Goal: Information Seeking & Learning: Learn about a topic

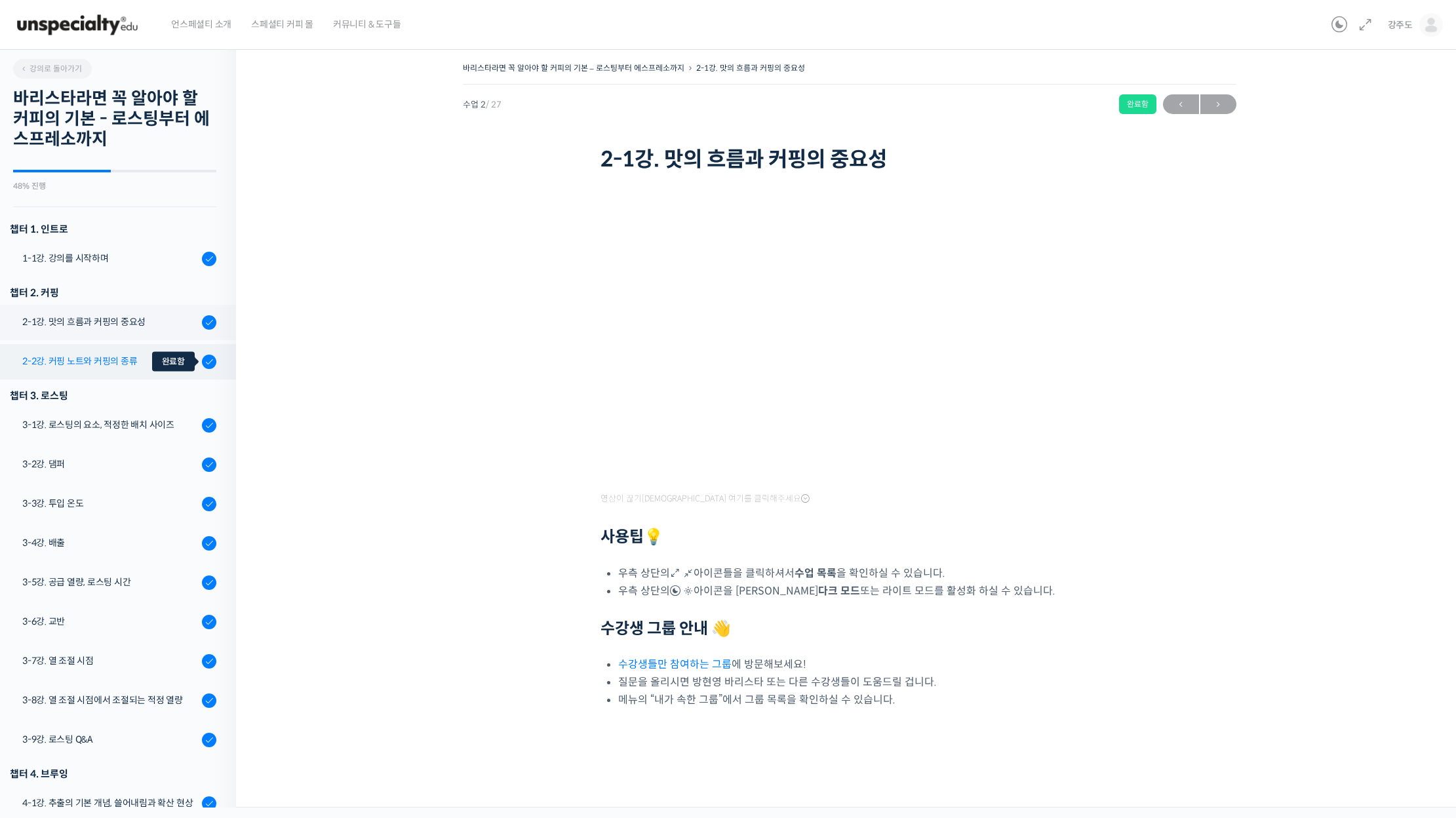
click at [202, 355] on div at bounding box center [209, 362] width 14 height 16
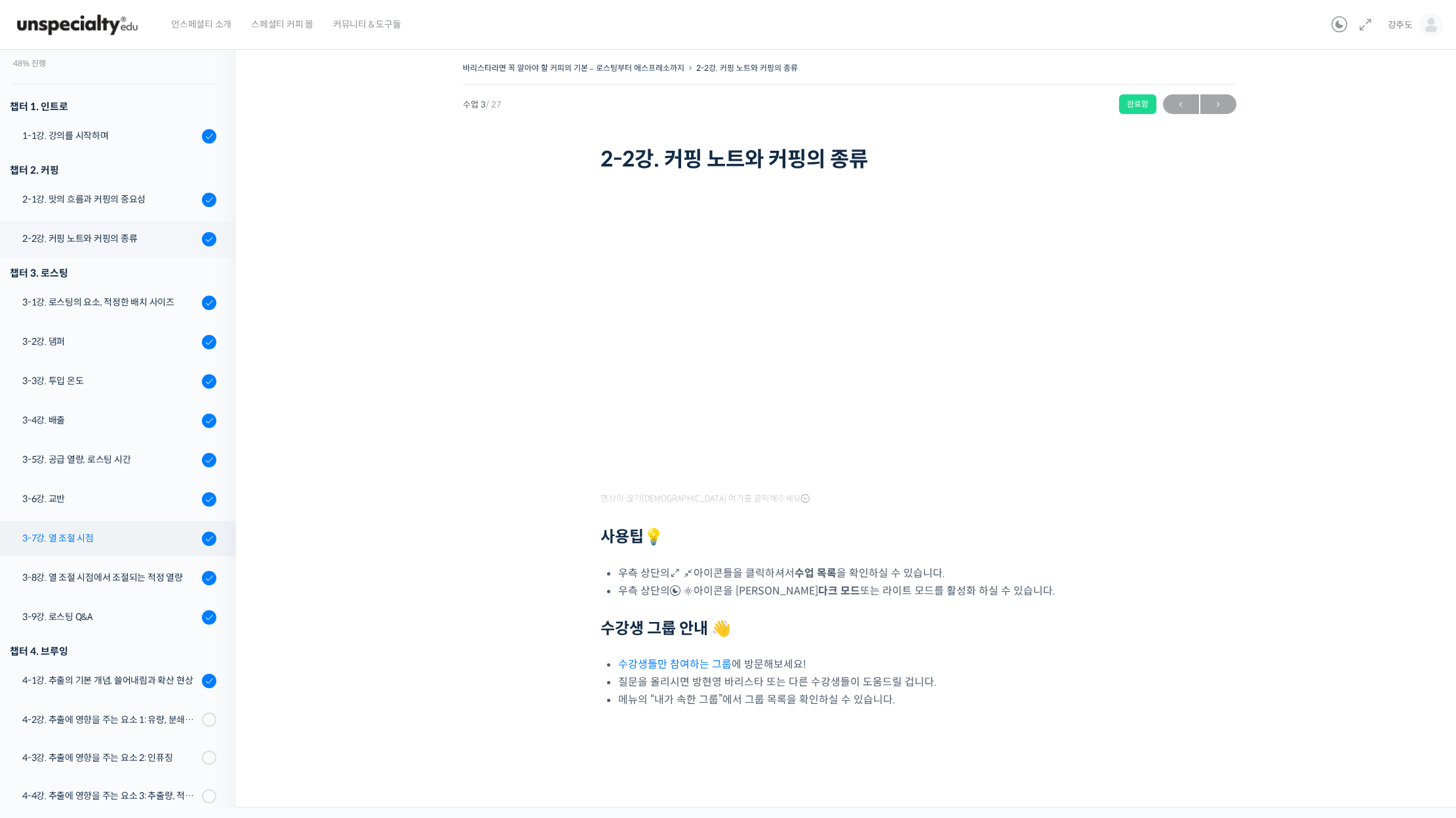
scroll to position [122, 0]
click at [174, 298] on div "3-1강. 로스팅의 요소, 적정한 배치 사이즈" at bounding box center [110, 303] width 176 height 14
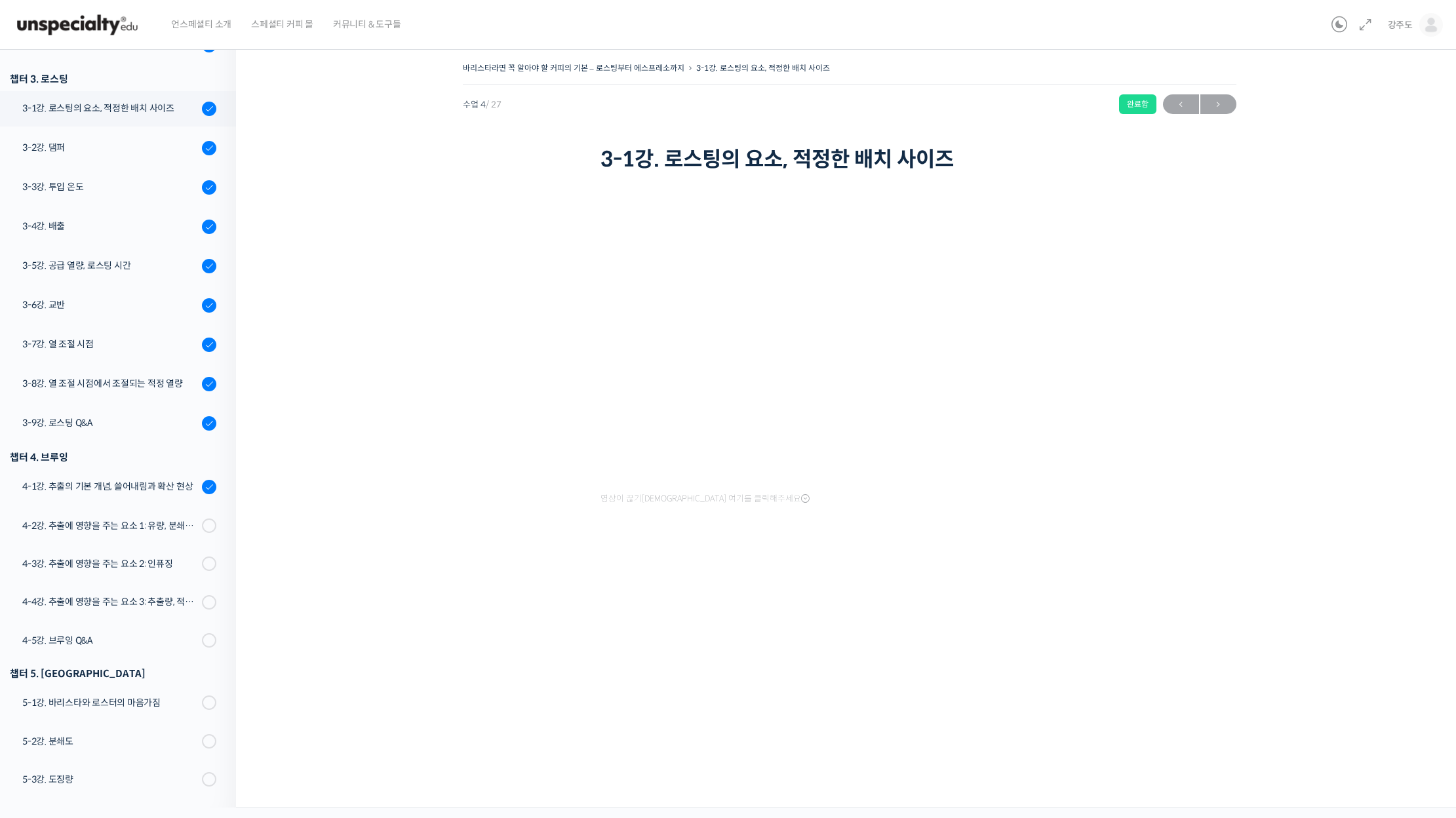
scroll to position [333, 0]
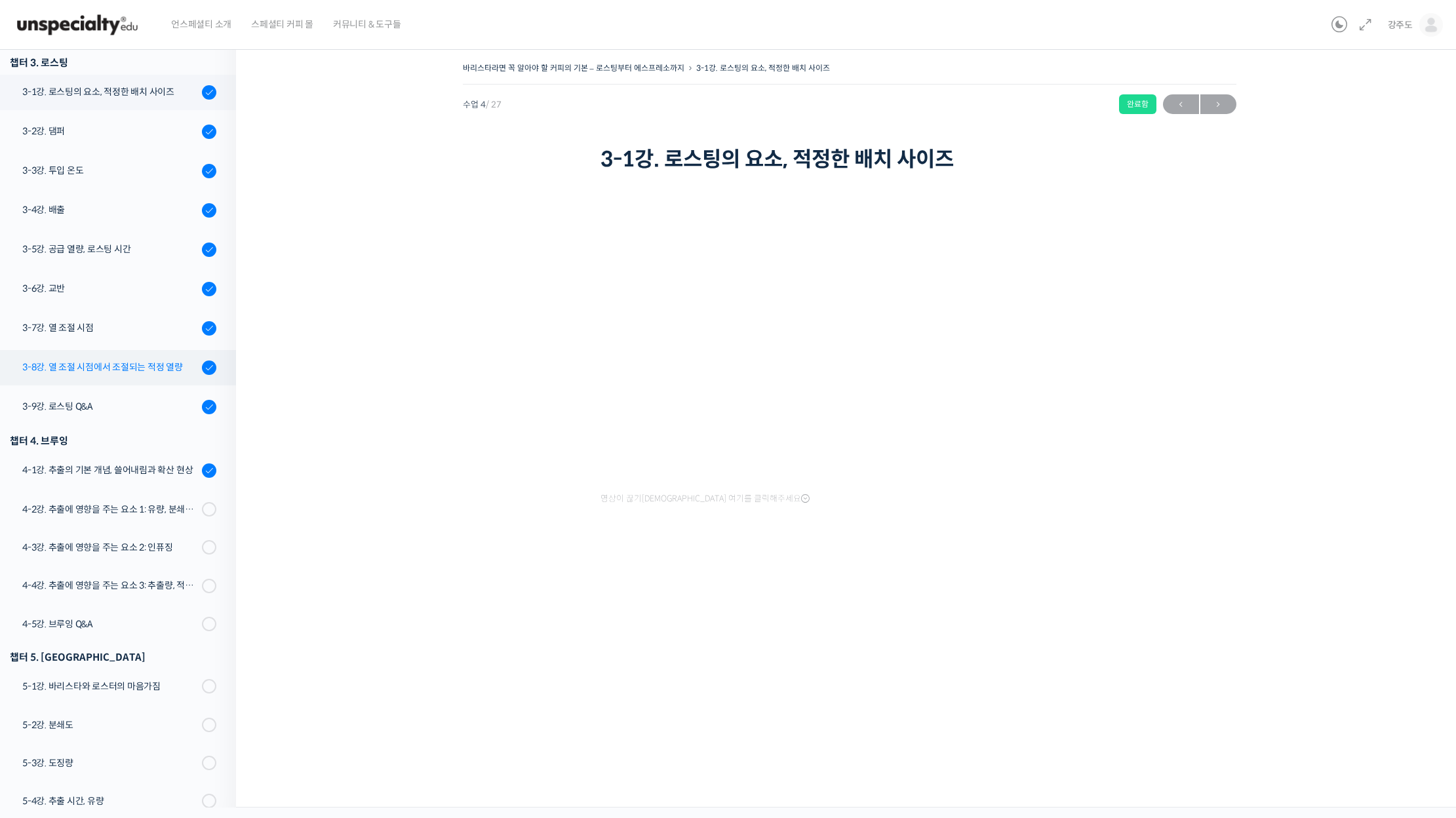
click at [217, 373] on link "3-8강. 열 조절 시점에서 조절되는 적정 열량" at bounding box center [115, 368] width 242 height 35
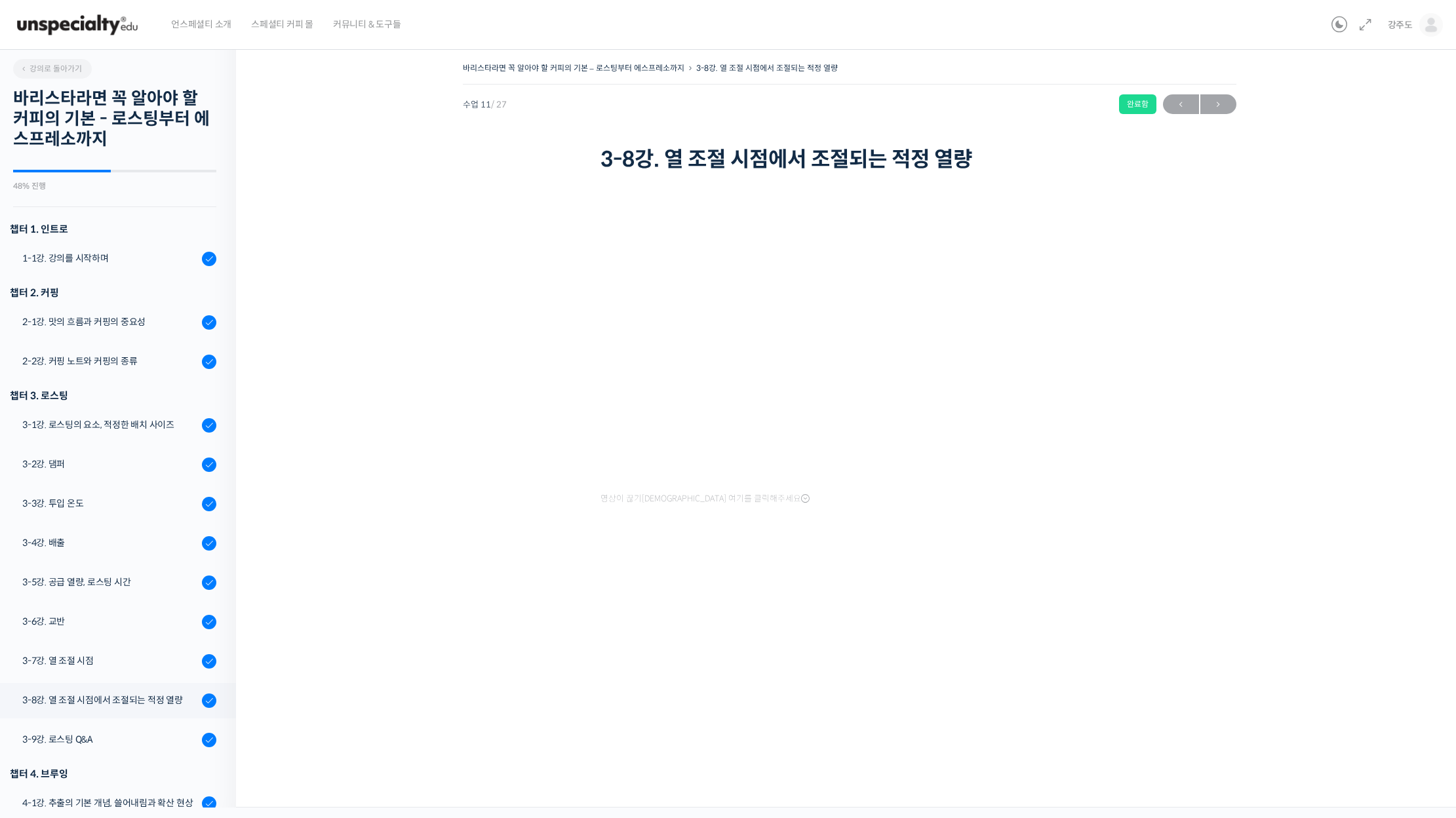
scroll to position [589, 0]
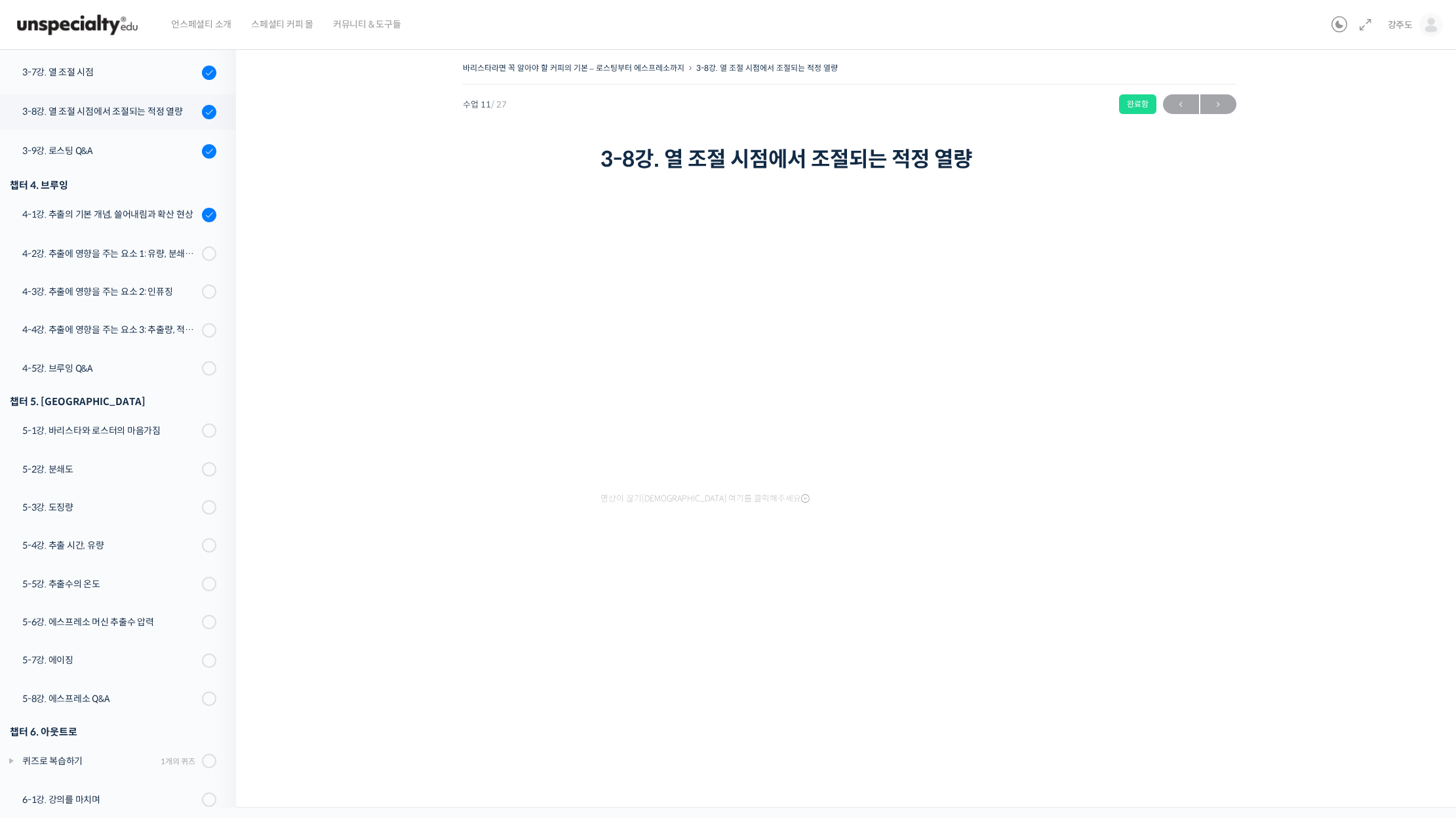
click at [249, 392] on div "바리스타라면 꼭 알아야 할 커피의 기본 – 로스팅부터 에스프레소까지 3-8강. 열 조절 시점에서 조절되는 적정 열량 완료함 수업 11 / 27…" at bounding box center [849, 423] width 1226 height 768
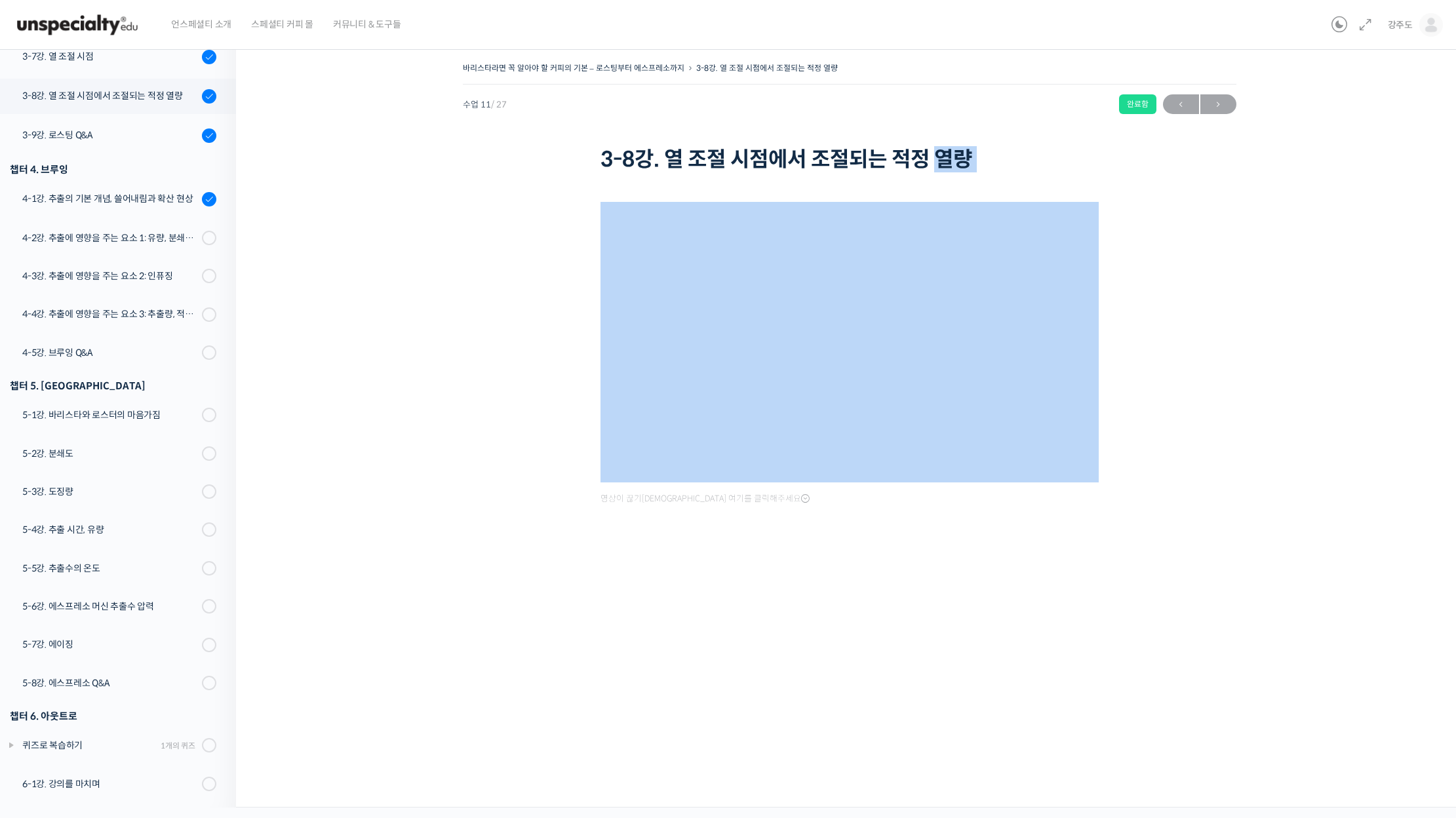
click at [249, 392] on div "바리스타라면 꼭 알아야 할 커피의 기본 – 로스팅부터 에스프레소까지 3-8강. 열 조절 시점에서 조절되는 적정 열량 완료함 수업 11 / 27…" at bounding box center [849, 423] width 1226 height 768
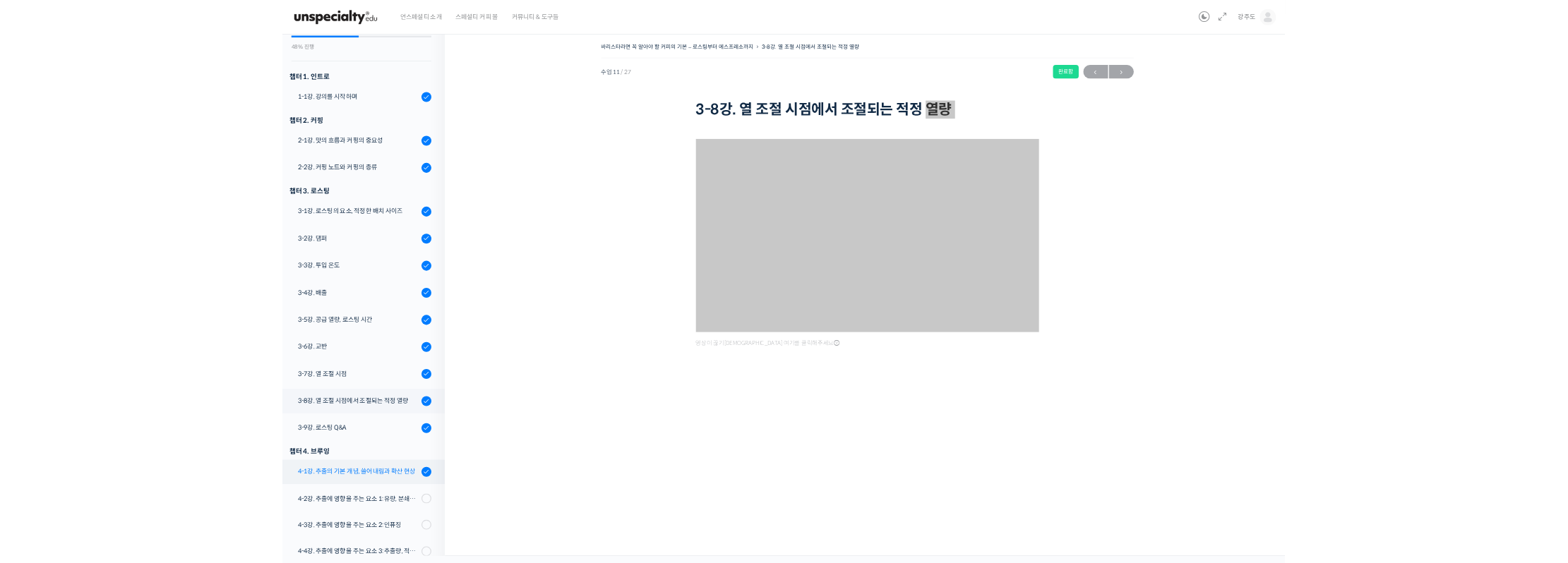
scroll to position [120, 0]
